Goal: Navigation & Orientation: Find specific page/section

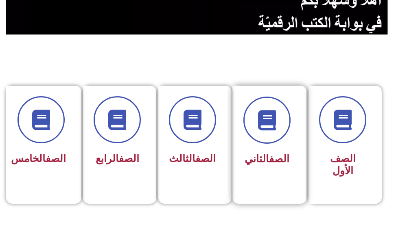
scroll to position [163, 0]
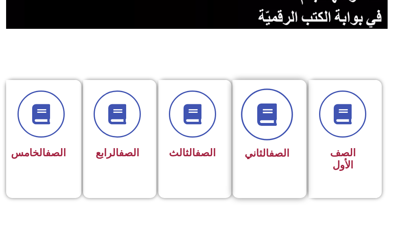
click at [263, 136] on span at bounding box center [267, 115] width 52 height 52
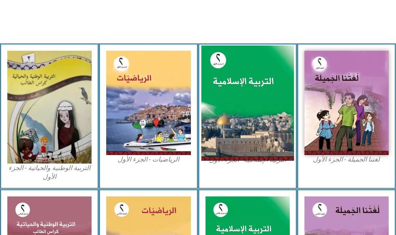
scroll to position [244, 0]
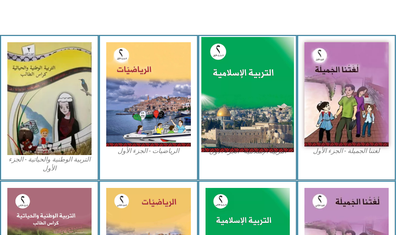
click at [255, 123] on img at bounding box center [247, 94] width 93 height 115
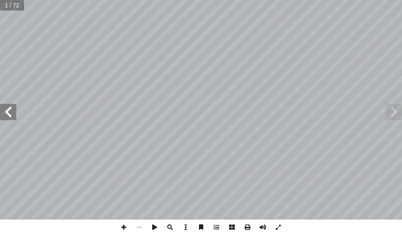
click at [12, 119] on span at bounding box center [8, 112] width 16 height 16
drag, startPoint x: 11, startPoint y: 113, endPoint x: 11, endPoint y: 105, distance: 7.8
click at [11, 107] on span at bounding box center [8, 112] width 16 height 16
click at [10, 105] on span at bounding box center [8, 112] width 16 height 16
click at [3, 114] on span at bounding box center [8, 112] width 16 height 16
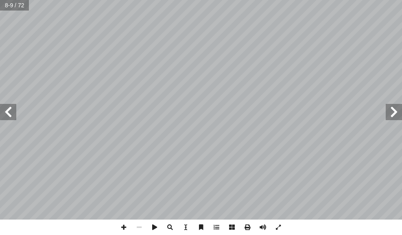
click at [9, 110] on span at bounding box center [8, 112] width 16 height 16
click at [7, 117] on span at bounding box center [8, 112] width 16 height 16
click at [13, 118] on span at bounding box center [8, 112] width 16 height 16
click at [396, 119] on span at bounding box center [393, 112] width 16 height 16
